Goal: Information Seeking & Learning: Learn about a topic

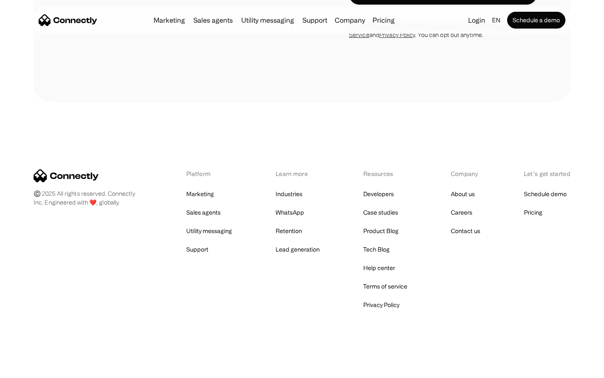
scroll to position [709, 0]
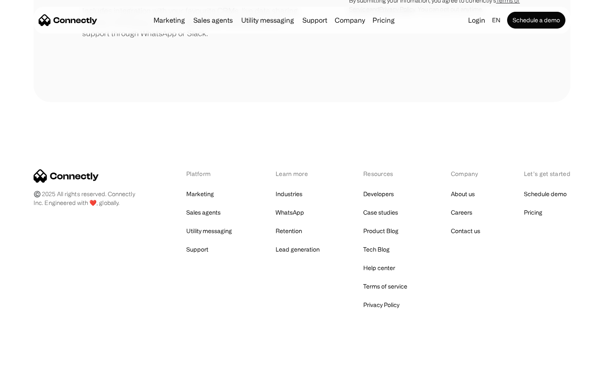
scroll to position [390, 0]
